Goal: Information Seeking & Learning: Learn about a topic

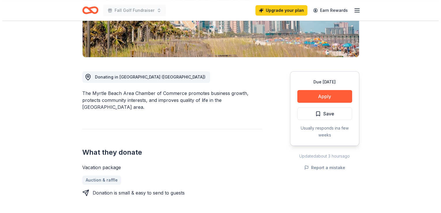
scroll to position [144, 0]
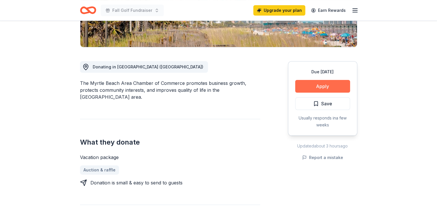
click at [306, 80] on button "Apply" at bounding box center [322, 86] width 55 height 13
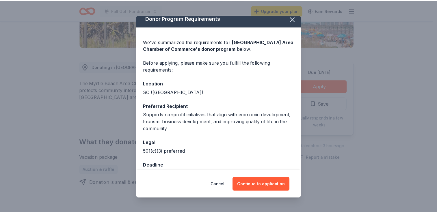
scroll to position [19, 0]
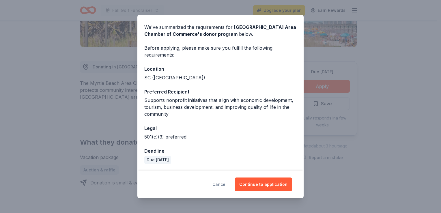
click at [217, 183] on button "Cancel" at bounding box center [219, 184] width 14 height 14
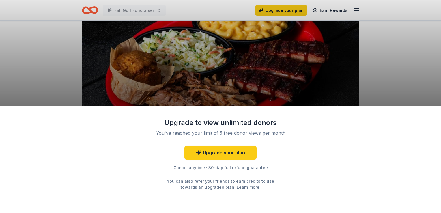
click at [324, 156] on div "Upgrade to view unlimited donors You've reached your limit of 5 free donor view…" at bounding box center [220, 159] width 441 height 106
click at [125, 145] on div "Upgrade to view unlimited donors You've reached your limit of 5 free donor view…" at bounding box center [220, 159] width 441 height 106
click at [152, 75] on div "Upgrade to view unlimited donors You've reached your limit of 5 free donor view…" at bounding box center [220, 106] width 441 height 213
